Goal: Task Accomplishment & Management: Manage account settings

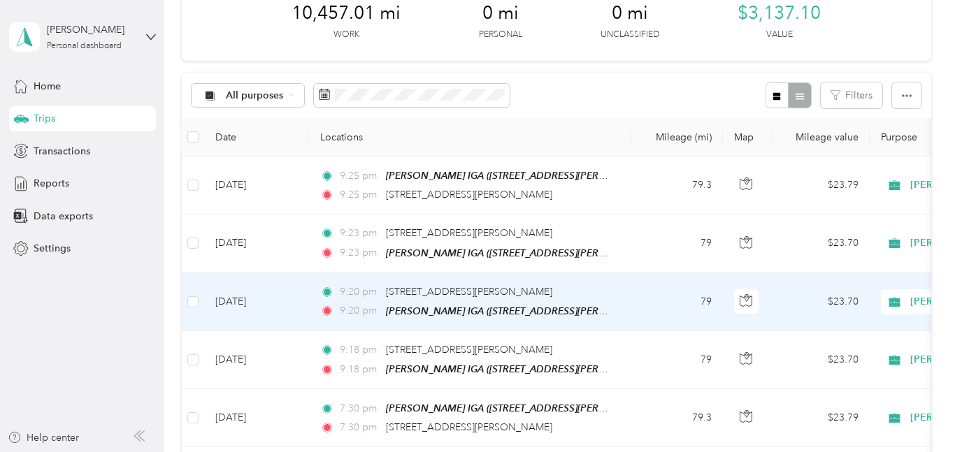
scroll to position [78, 0]
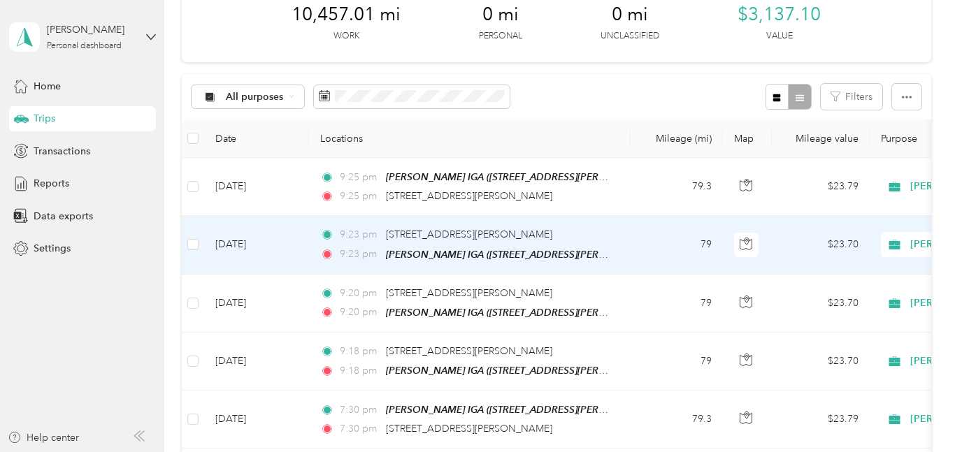
click at [356, 251] on span "9:23 pm" at bounding box center [360, 254] width 40 height 15
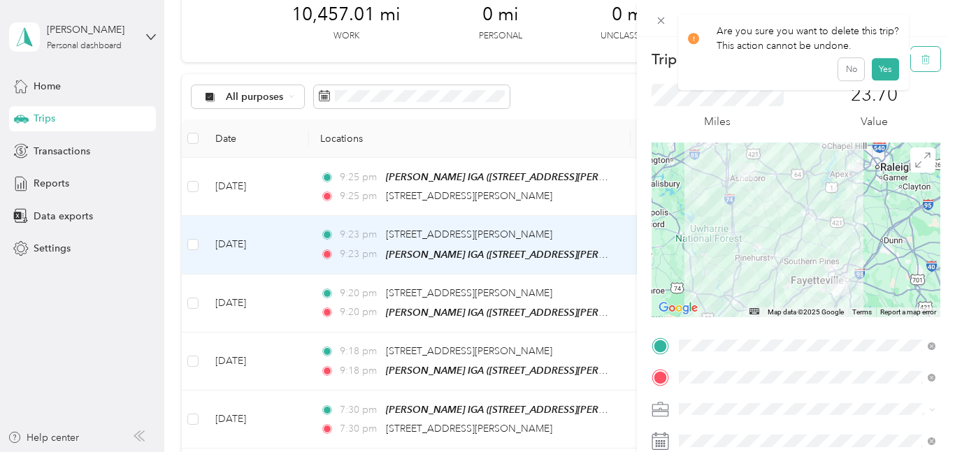
click at [925, 58] on icon "button" at bounding box center [925, 60] width 10 height 10
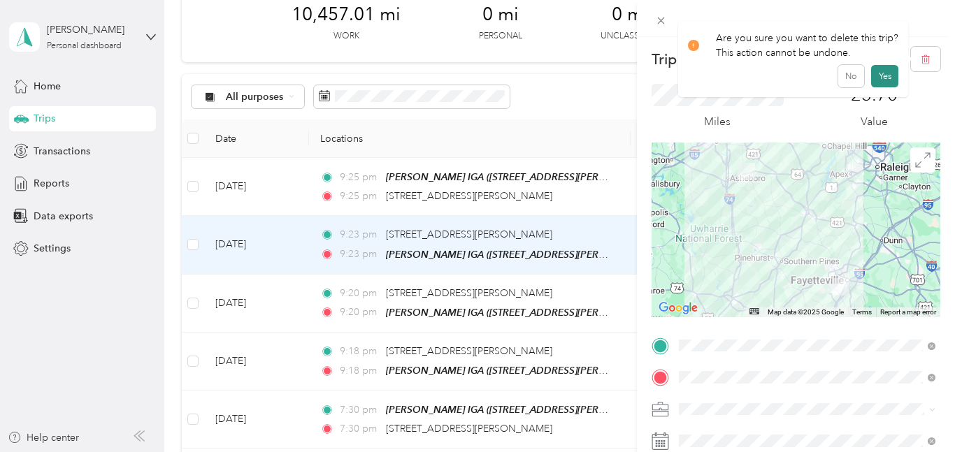
click at [890, 75] on button "Yes" at bounding box center [884, 76] width 27 height 22
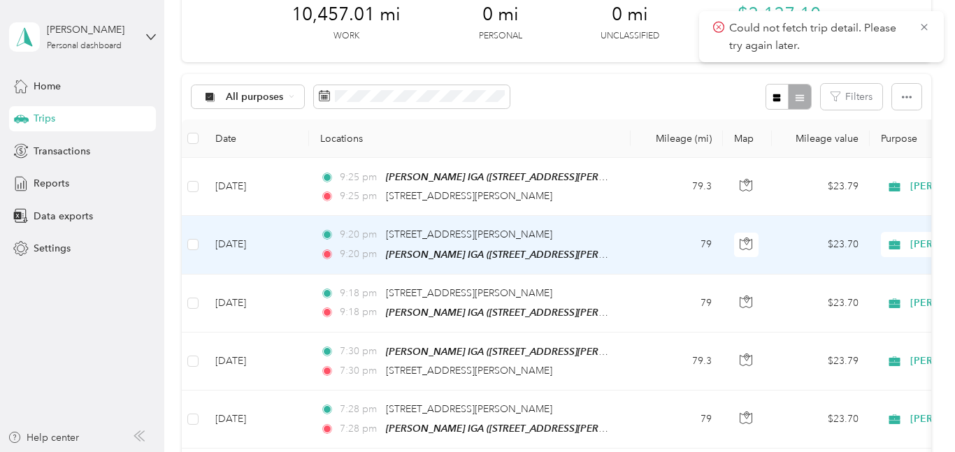
click at [586, 232] on div "9:20 pm [STREET_ADDRESS][PERSON_NAME]" at bounding box center [467, 234] width 294 height 15
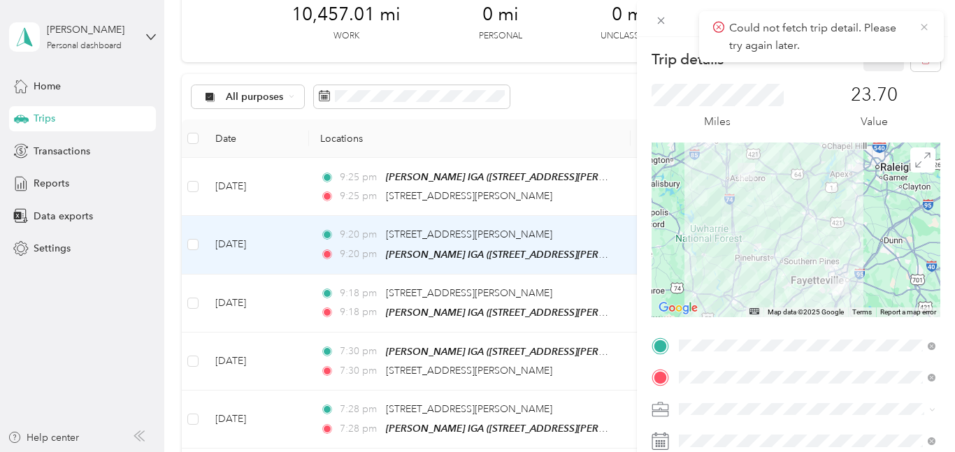
click at [920, 23] on icon at bounding box center [923, 27] width 11 height 13
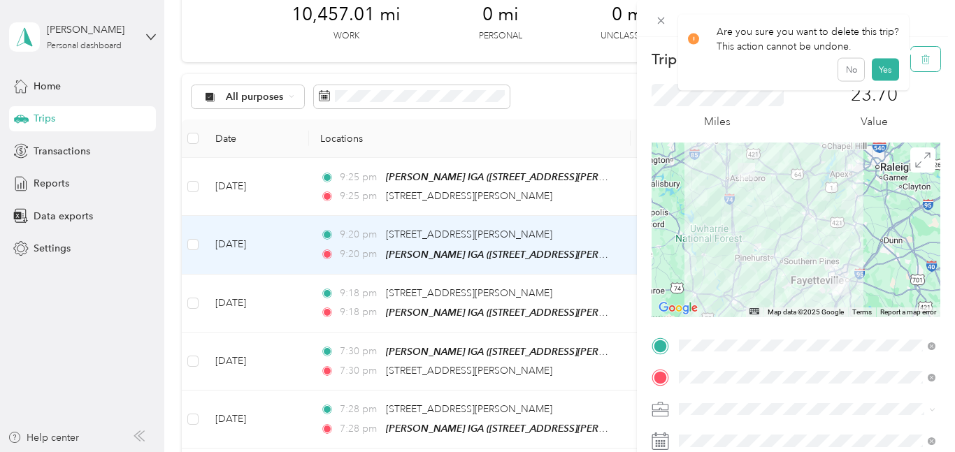
click at [927, 58] on icon "button" at bounding box center [927, 59] width 0 height 3
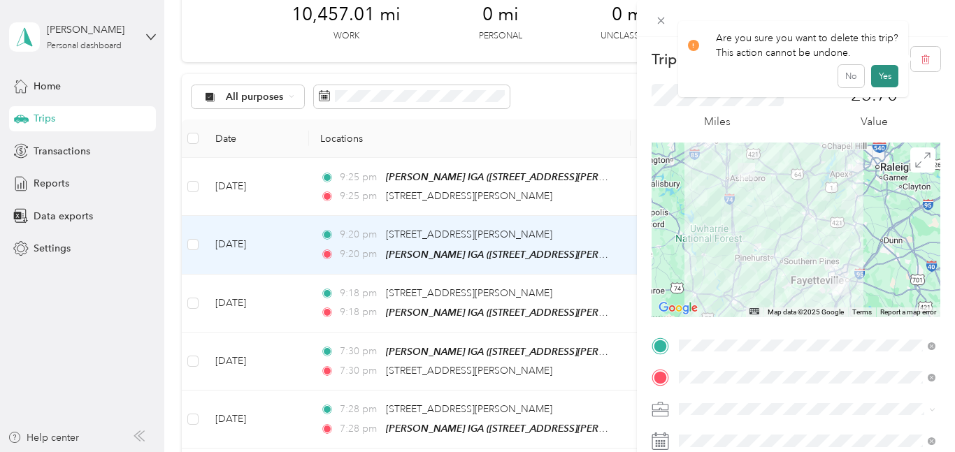
click at [878, 75] on button "Yes" at bounding box center [884, 76] width 27 height 22
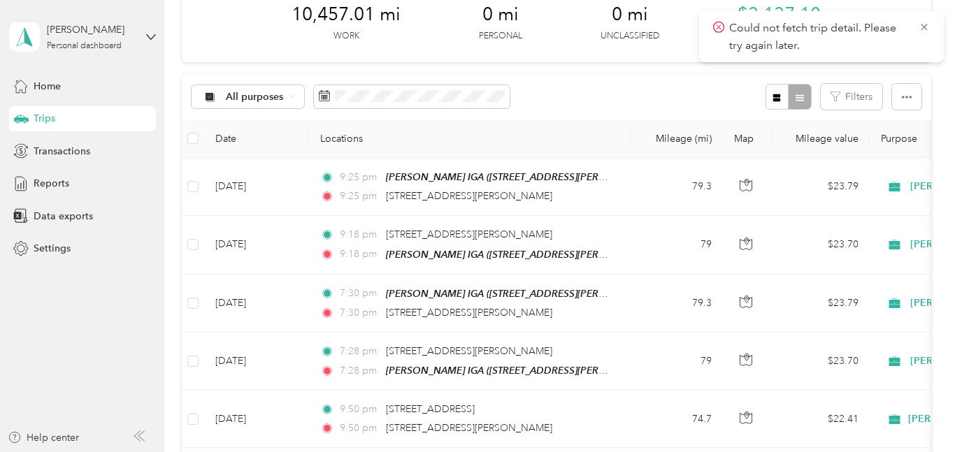
click at [929, 31] on div "Could not fetch trip detail. Please try again later." at bounding box center [821, 36] width 245 height 51
click at [918, 24] on icon at bounding box center [923, 27] width 11 height 13
